Goal: Task Accomplishment & Management: Use online tool/utility

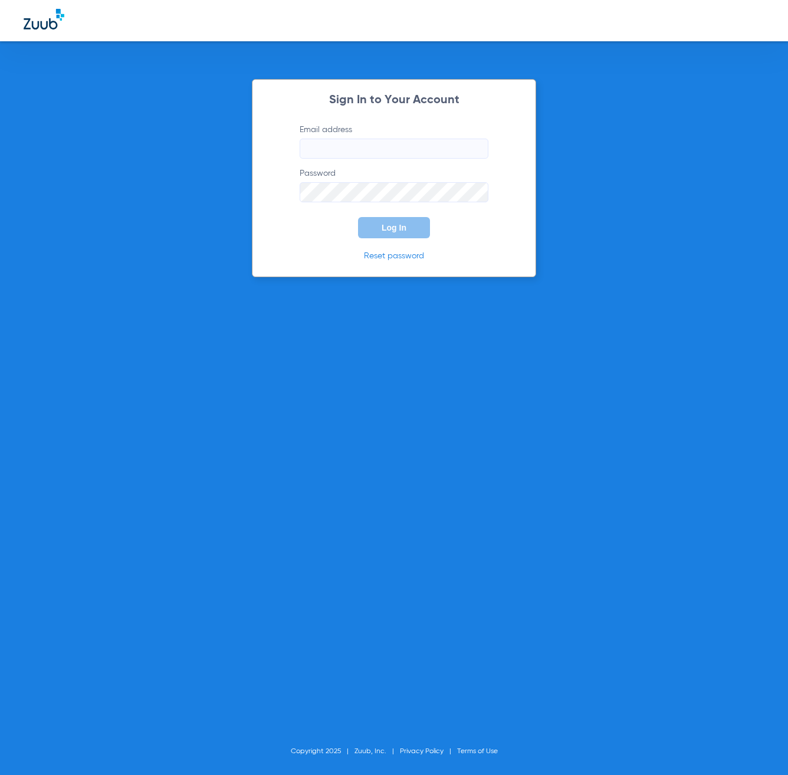
click at [409, 146] on input "Email address" at bounding box center [394, 149] width 189 height 20
click at [376, 152] on input "Email address Required" at bounding box center [394, 149] width 189 height 20
type input "[EMAIL_ADDRESS][DOMAIN_NAME]"
click at [358, 217] on button "Log In" at bounding box center [394, 227] width 72 height 21
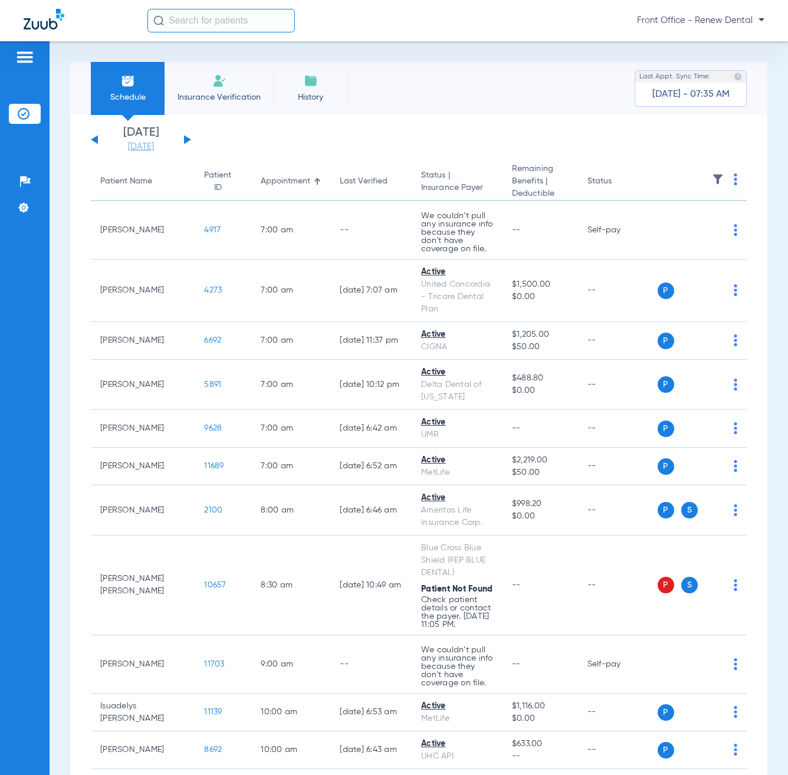
click at [131, 147] on link "[DATE]" at bounding box center [141, 147] width 71 height 12
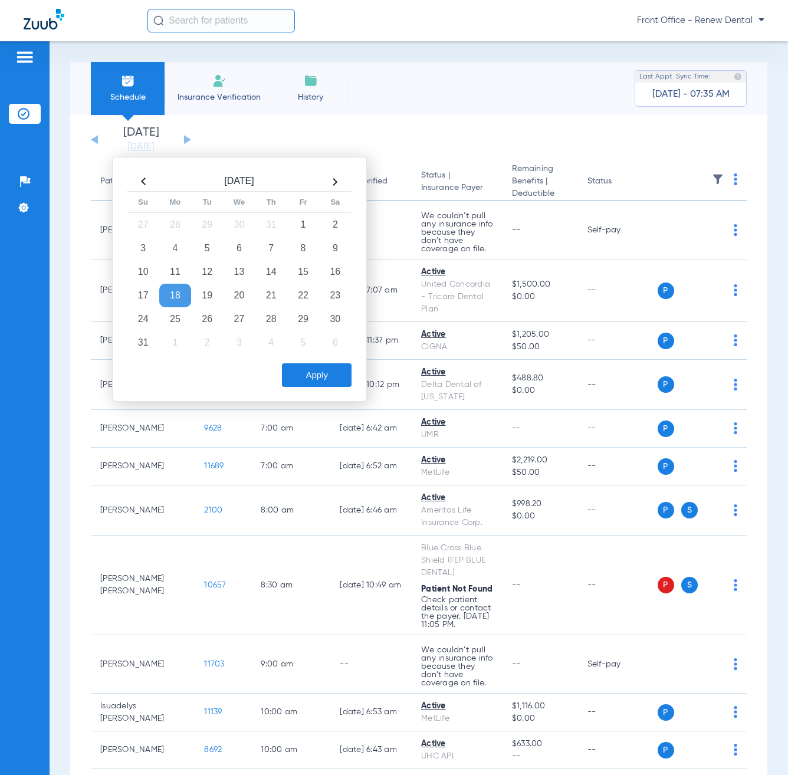
click at [257, 136] on app-single-date-navigator "[DATE] [DATE] [DATE] [DATE] [DATE] [DATE] [DATE] [DATE] [DATE] [DATE] [DATE] [D…" at bounding box center [419, 140] width 656 height 26
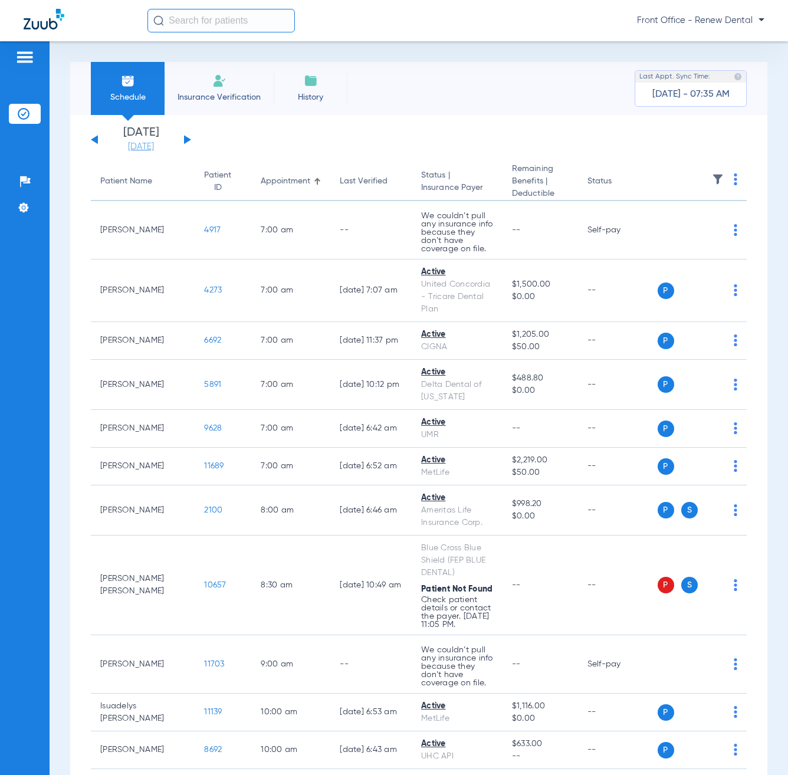
click at [154, 144] on link "[DATE]" at bounding box center [141, 147] width 71 height 12
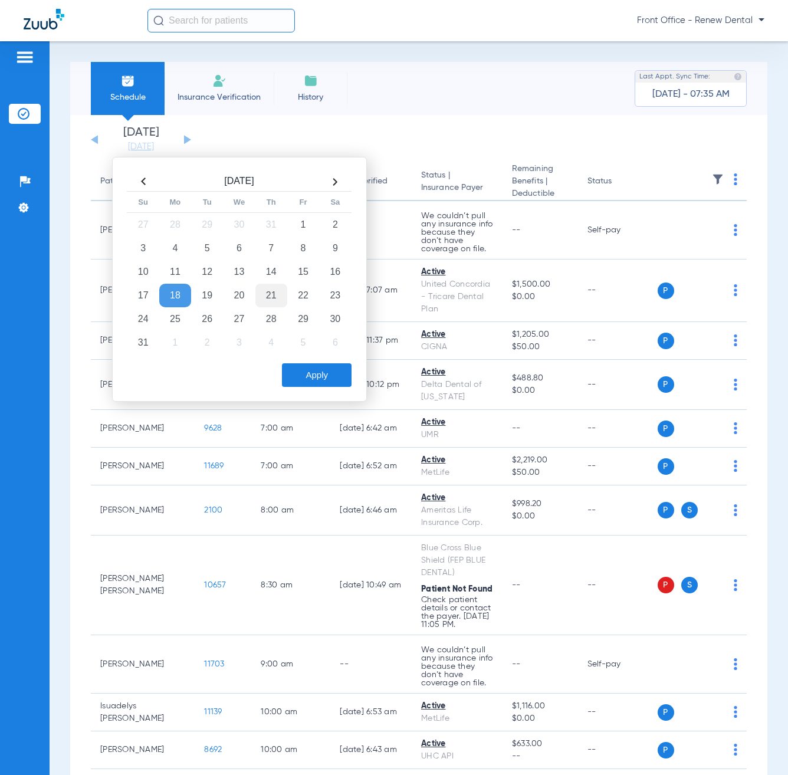
click at [268, 299] on td "21" at bounding box center [271, 296] width 32 height 24
click at [321, 370] on button "Apply" at bounding box center [317, 375] width 70 height 24
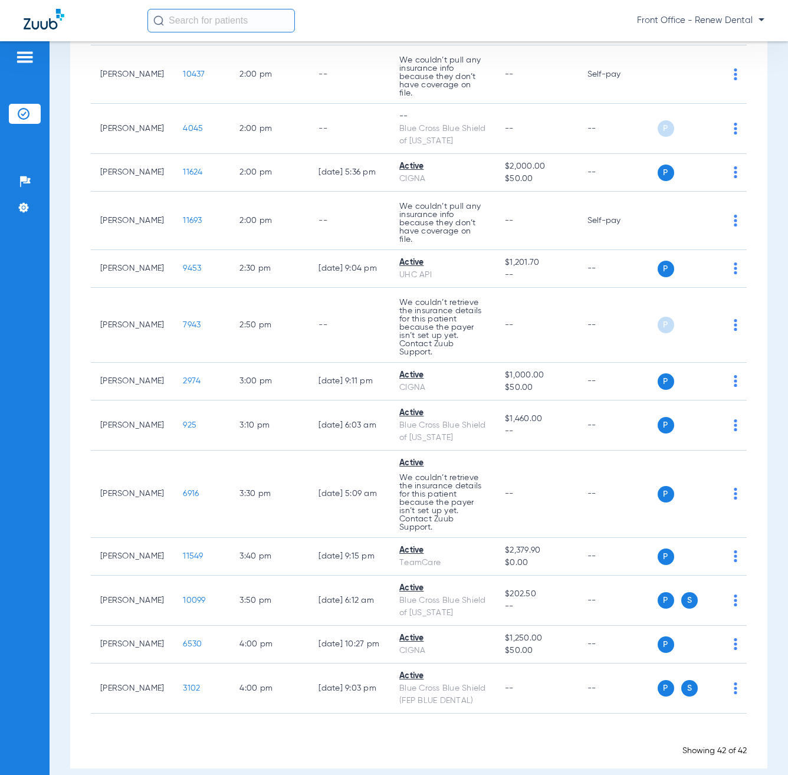
scroll to position [1607, 0]
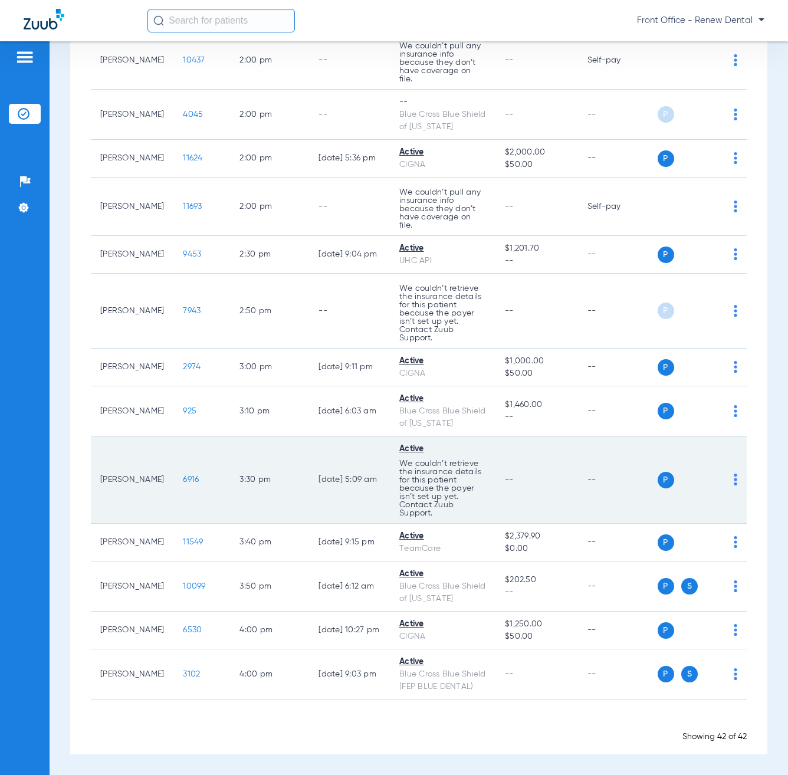
click at [734, 479] on img at bounding box center [736, 480] width 4 height 12
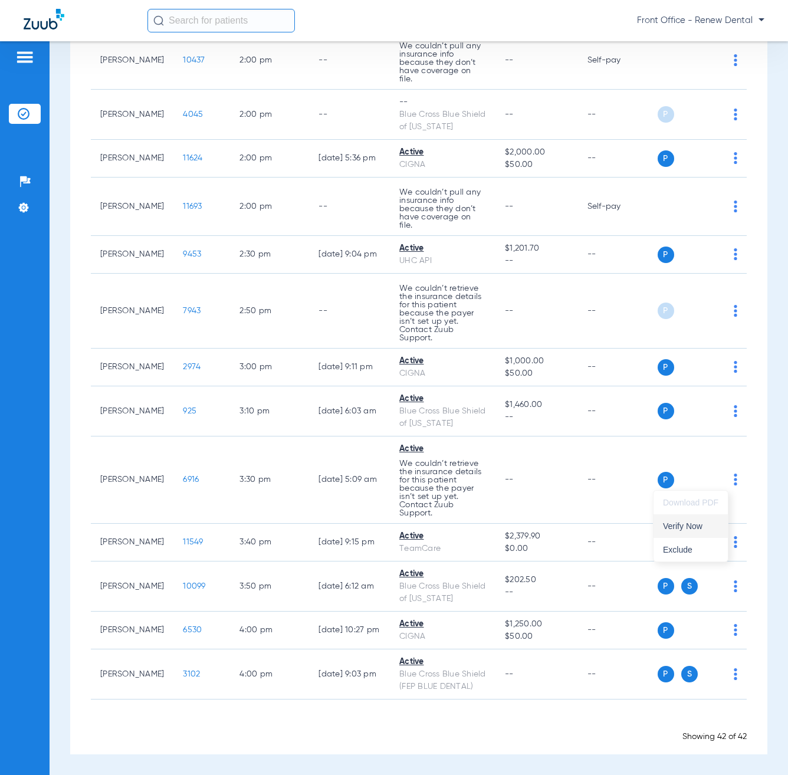
click at [719, 521] on button "Verify Now" at bounding box center [690, 526] width 74 height 24
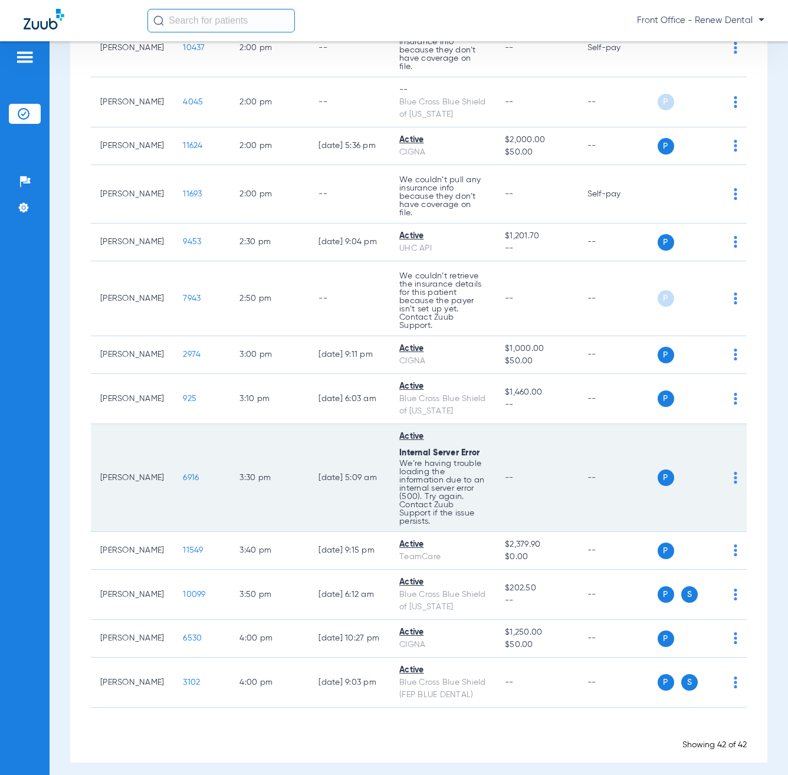
click at [733, 488] on td "P S" at bounding box center [702, 478] width 90 height 108
click at [731, 491] on td "P S" at bounding box center [702, 478] width 90 height 108
click at [734, 484] on img at bounding box center [736, 478] width 4 height 12
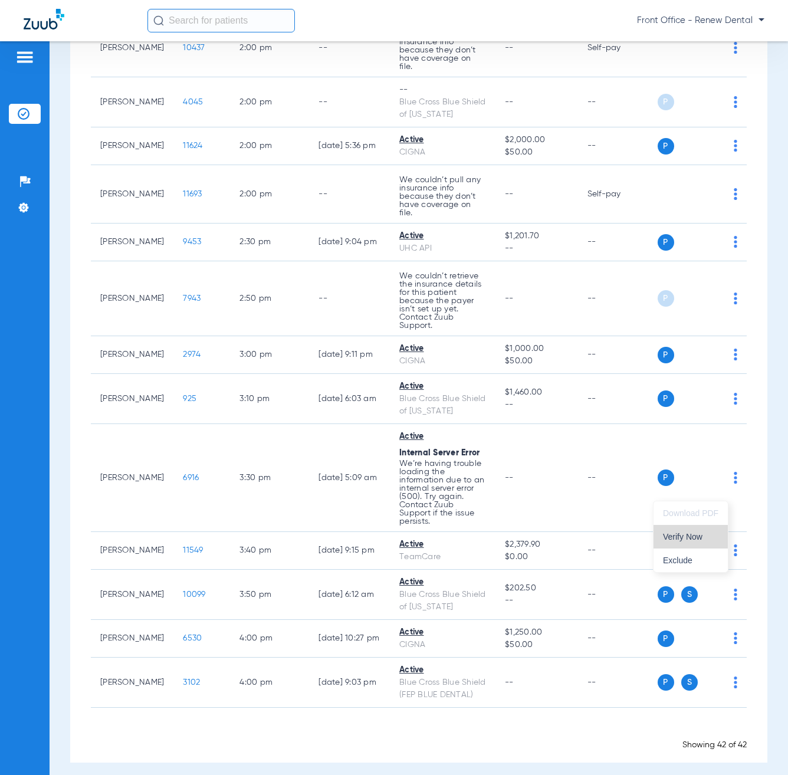
click at [709, 539] on span "Verify Now" at bounding box center [690, 536] width 55 height 8
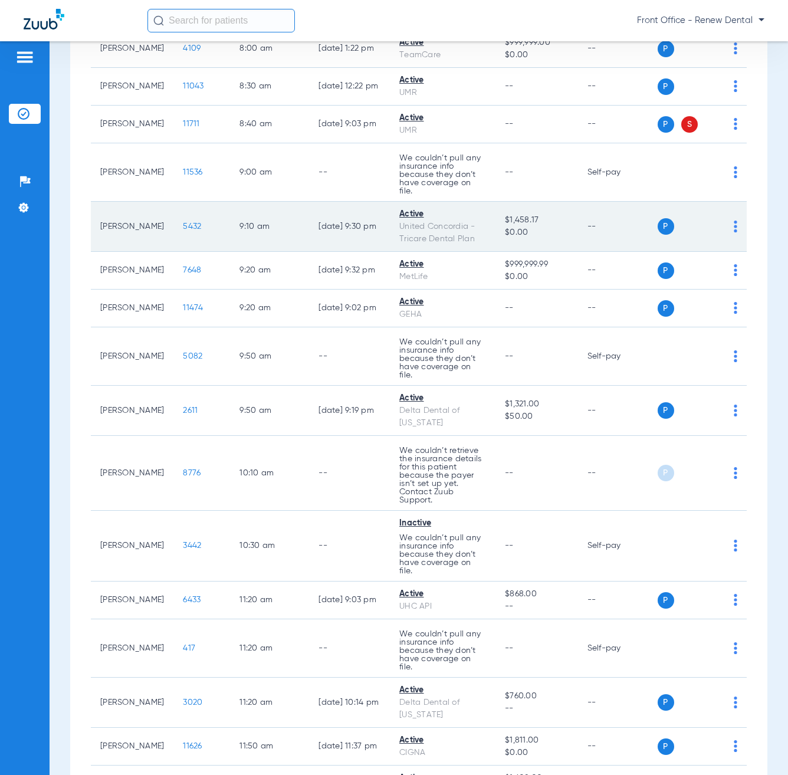
scroll to position [649, 0]
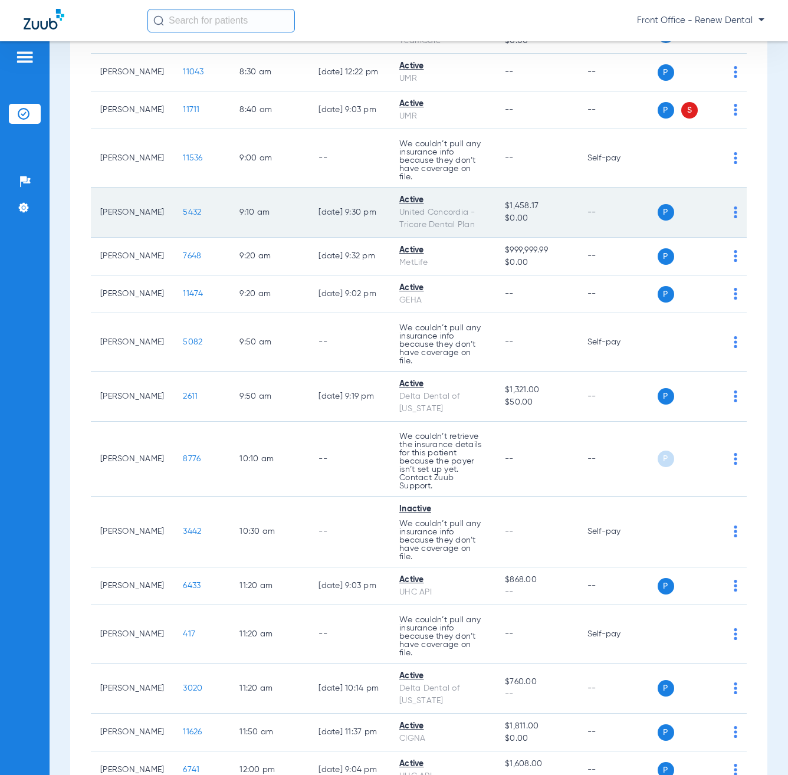
drag, startPoint x: 481, startPoint y: 236, endPoint x: 356, endPoint y: 210, distance: 127.1
click at [376, 218] on tr "[PERSON_NAME] 5432 9:10 AM [DATE] 9:30 PM Active United Concordia - Tricare Den…" at bounding box center [419, 213] width 656 height 50
click at [346, 205] on td "[DATE] 9:30 PM" at bounding box center [349, 213] width 81 height 50
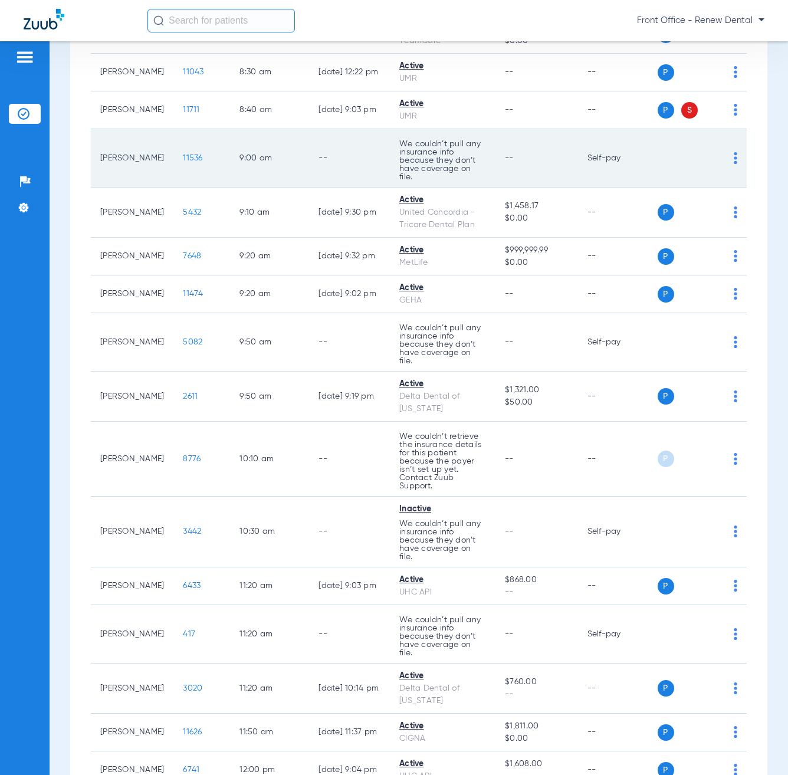
click at [495, 157] on td "--" at bounding box center [536, 158] width 82 height 58
drag, startPoint x: 410, startPoint y: 190, endPoint x: 349, endPoint y: 170, distance: 64.7
click at [349, 170] on tr "[PERSON_NAME] 11536 9:00 AM -- We couldn’t pull any insurance info because they…" at bounding box center [419, 158] width 656 height 58
click at [359, 163] on td "--" at bounding box center [349, 158] width 81 height 58
click at [390, 156] on td "We couldn’t pull any insurance info because they don’t have coverage on file." at bounding box center [443, 158] width 106 height 58
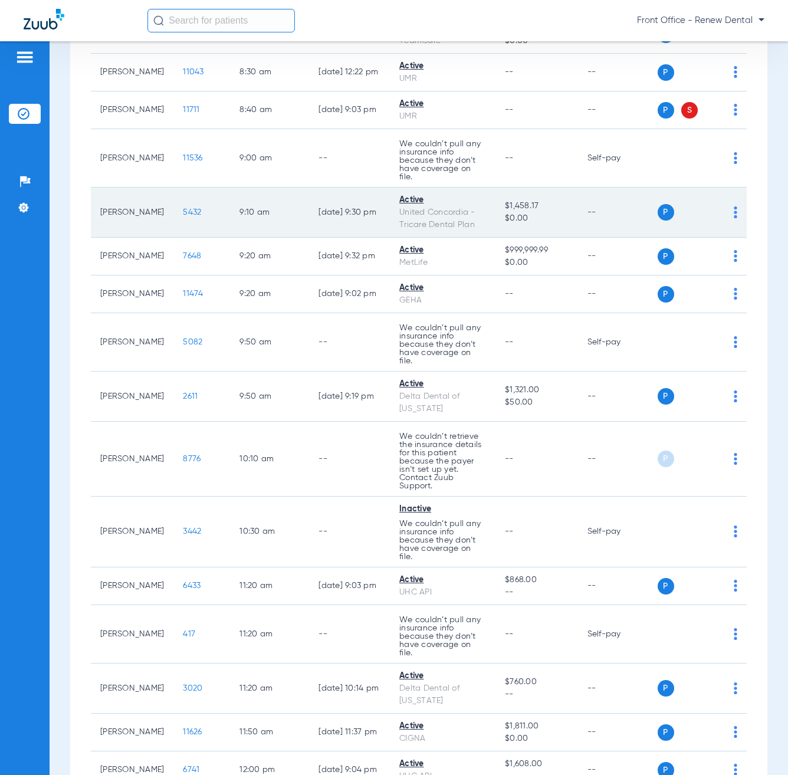
drag, startPoint x: 361, startPoint y: 156, endPoint x: 448, endPoint y: 213, distance: 103.7
click at [448, 213] on tbody "[PERSON_NAME] 10201 7:00 AM [DATE] 9:35 PM Active MetLife $1,300.00 $0.00 -- P …" at bounding box center [419, 608] width 656 height 2113
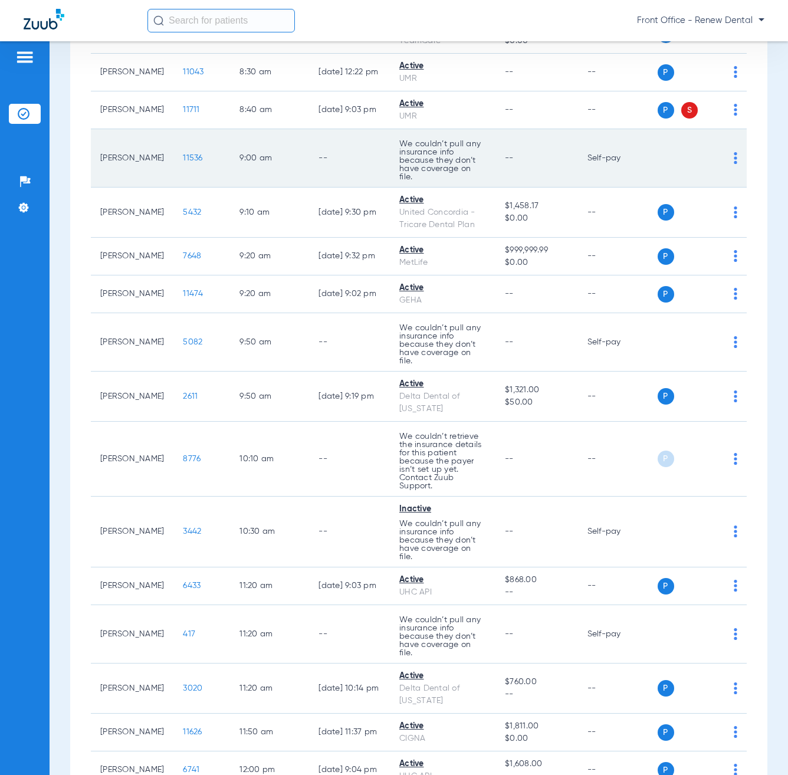
click at [445, 188] on td "We couldn’t pull any insurance info because they don’t have coverage on file." at bounding box center [443, 158] width 106 height 58
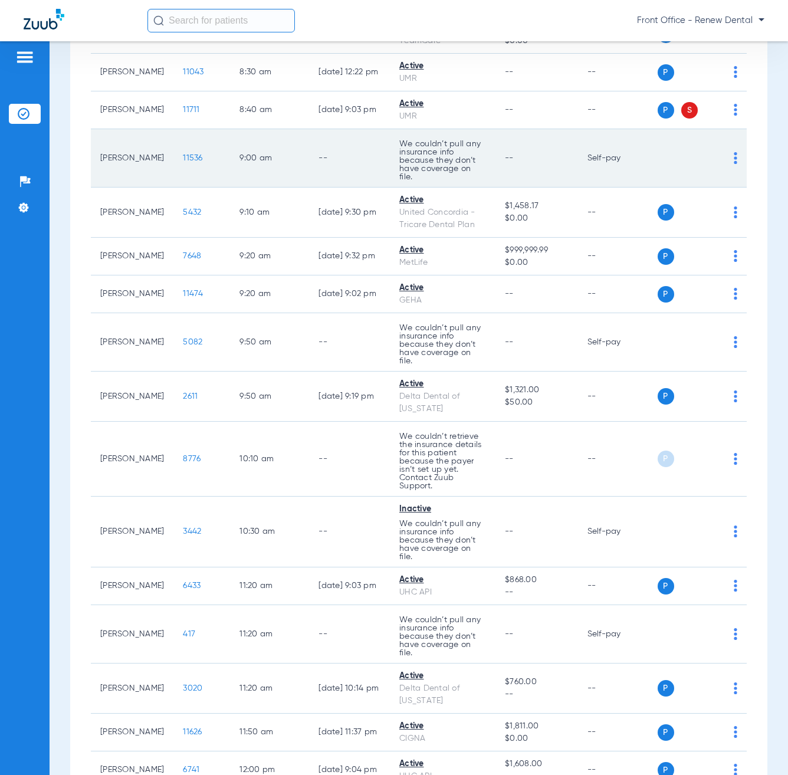
drag, startPoint x: 614, startPoint y: 165, endPoint x: 376, endPoint y: 154, distance: 237.9
click at [376, 154] on tr "[PERSON_NAME] 11536 9:00 AM -- We couldn’t pull any insurance info because they…" at bounding box center [419, 158] width 656 height 58
click at [375, 153] on td "--" at bounding box center [349, 158] width 81 height 58
drag, startPoint x: 374, startPoint y: 153, endPoint x: 646, endPoint y: 177, distance: 272.9
click at [646, 177] on tr "[PERSON_NAME] 11536 9:00 AM -- We couldn’t pull any insurance info because they…" at bounding box center [419, 158] width 656 height 58
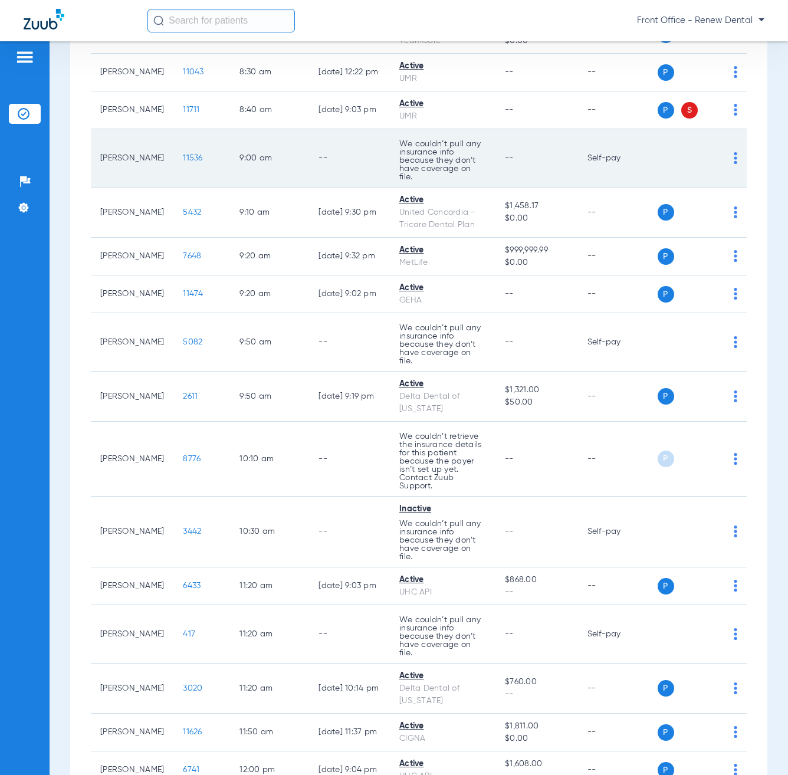
click at [646, 177] on td "Self-pay" at bounding box center [618, 158] width 80 height 58
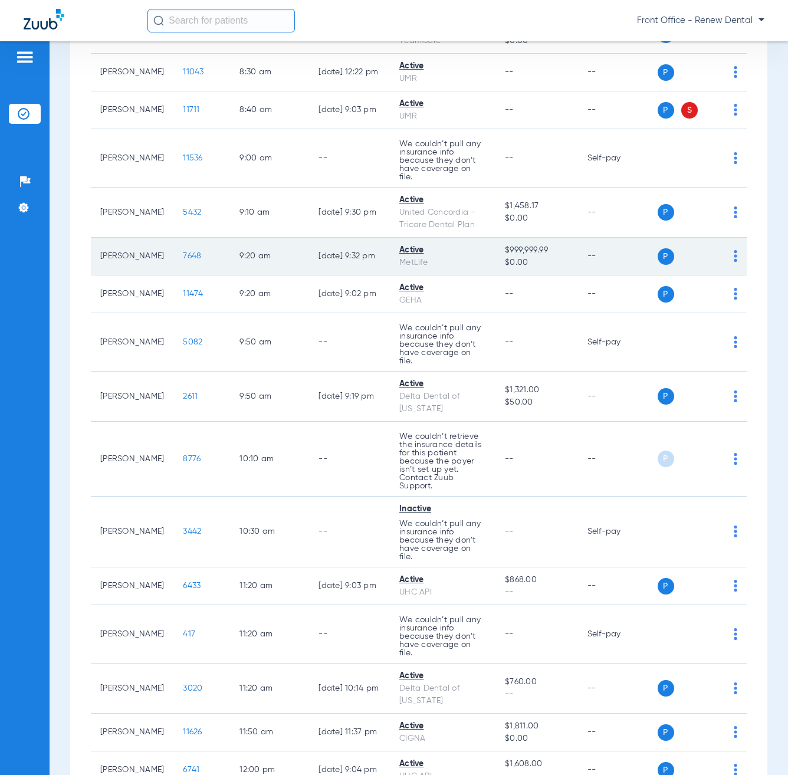
drag, startPoint x: 134, startPoint y: 275, endPoint x: 98, endPoint y: 265, distance: 37.3
click at [98, 265] on td "[PERSON_NAME]" at bounding box center [132, 257] width 83 height 38
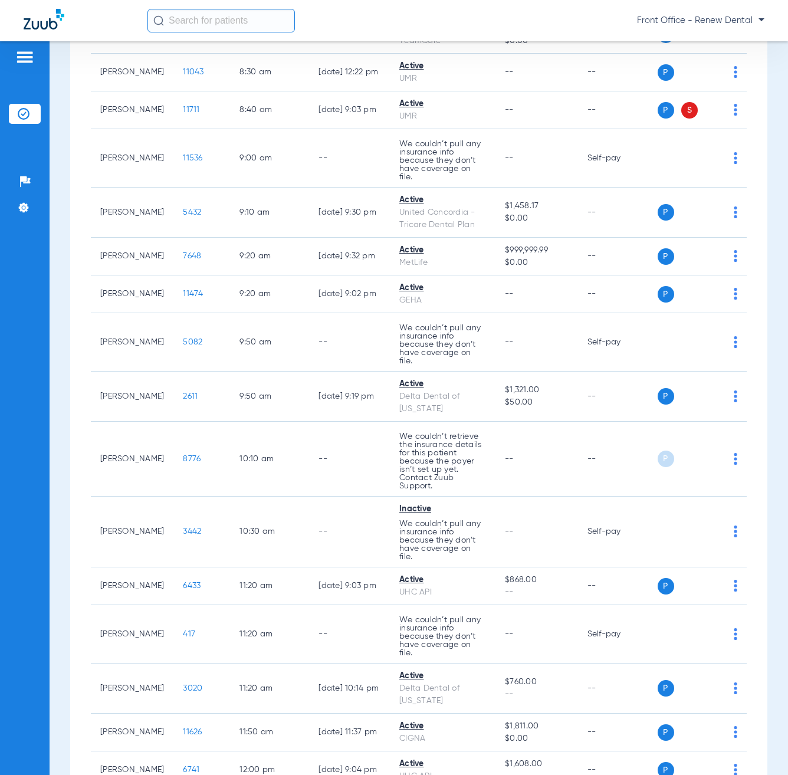
drag, startPoint x: 144, startPoint y: 278, endPoint x: 85, endPoint y: 264, distance: 60.5
click at [85, 264] on div "[DATE] [DATE] [DATE] [DATE] [DATE] [DATE] [DATE] [DATE] [DATE] [DATE] [DATE] [D…" at bounding box center [418, 593] width 697 height 2254
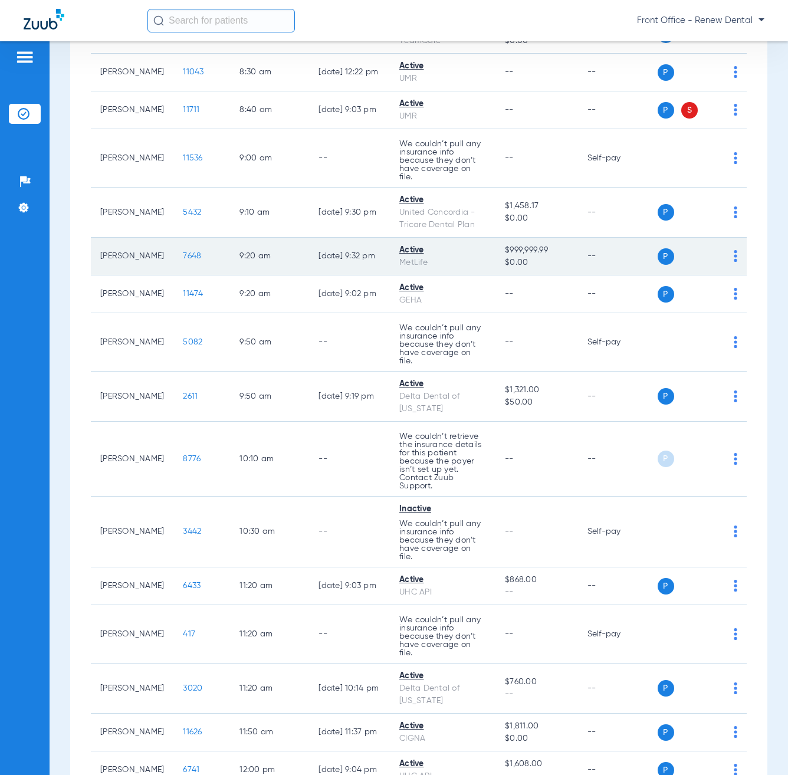
click at [95, 272] on td "[PERSON_NAME]" at bounding box center [132, 257] width 83 height 38
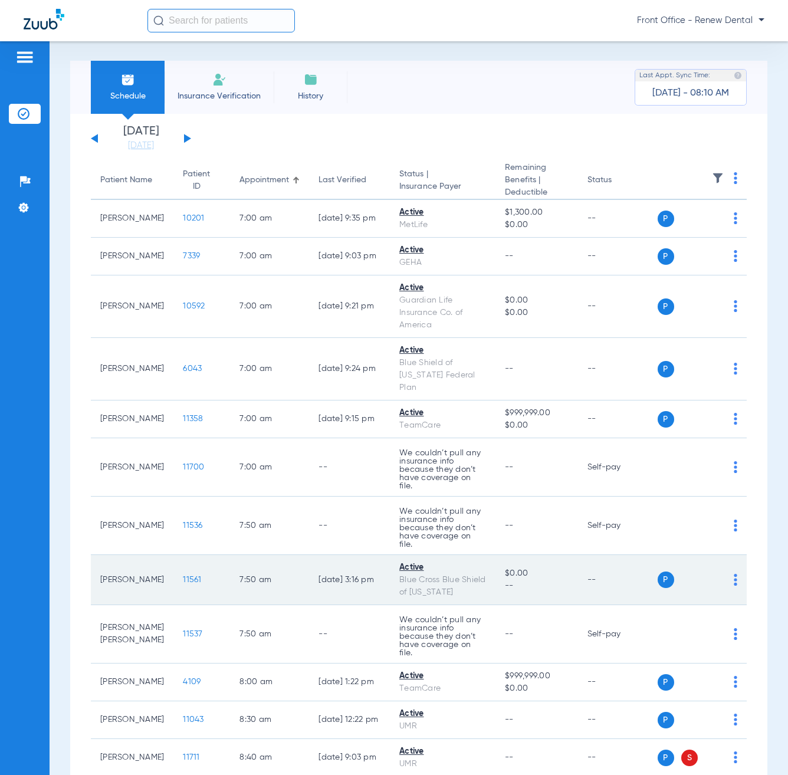
scroll to position [0, 0]
